Goal: Find specific page/section: Find specific page/section

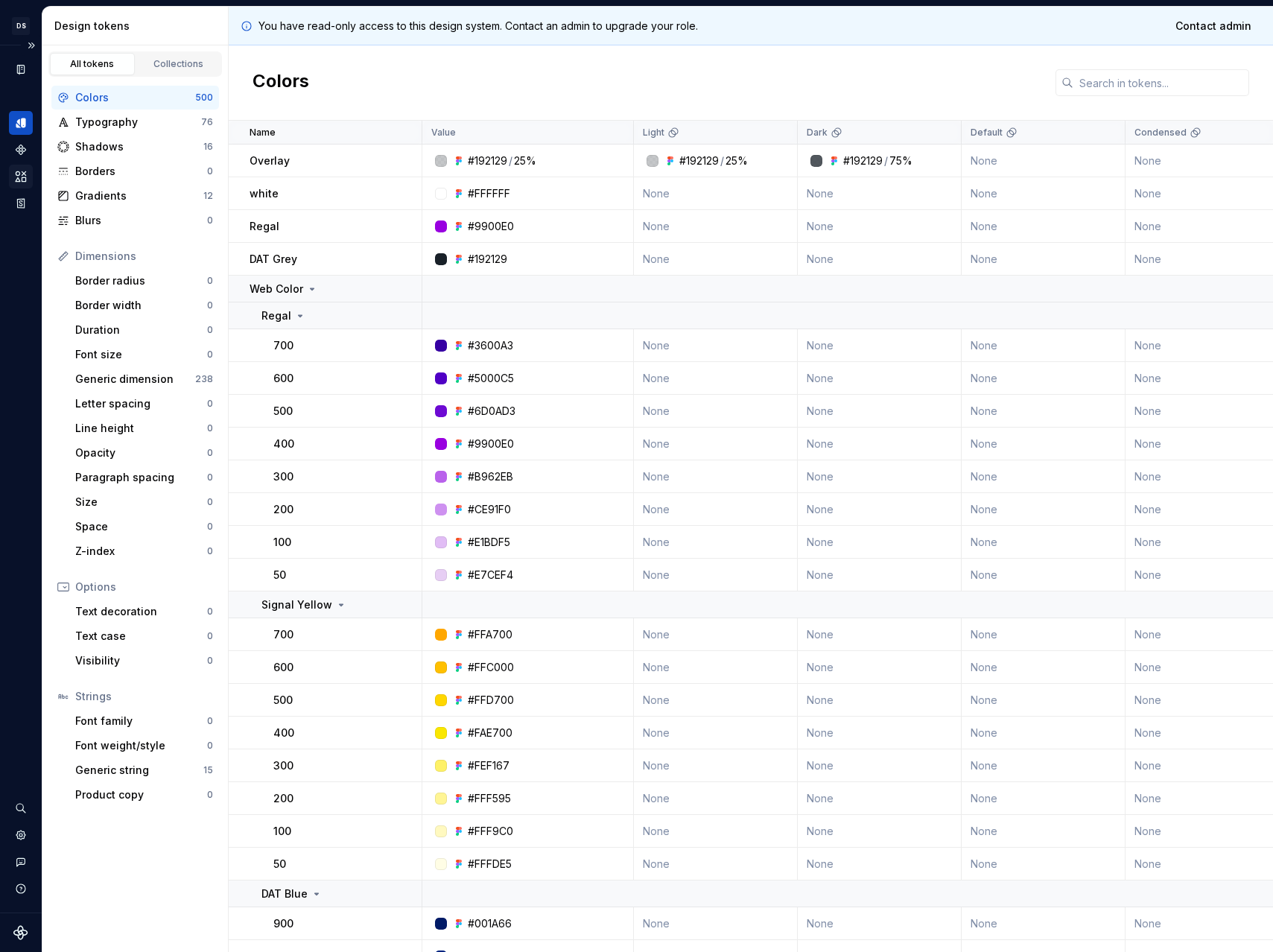
click at [20, 179] on icon "Assets" at bounding box center [21, 177] width 14 height 14
